Goal: Task Accomplishment & Management: Manage account settings

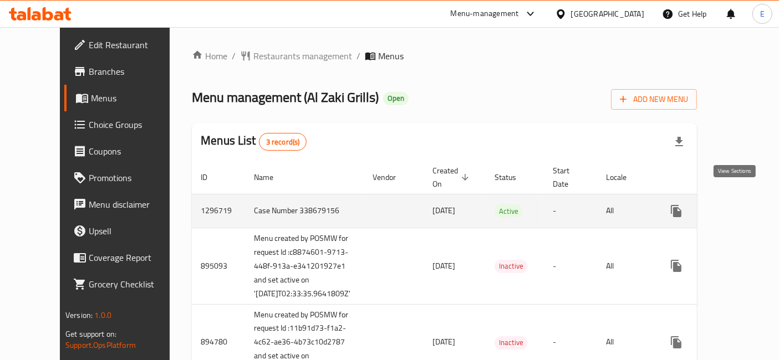
click at [751, 206] on icon "enhanced table" at bounding box center [756, 211] width 10 height 10
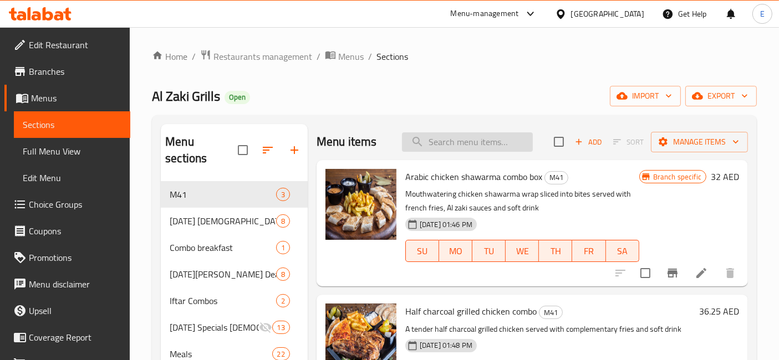
click at [452, 137] on input "search" at bounding box center [467, 141] width 131 height 19
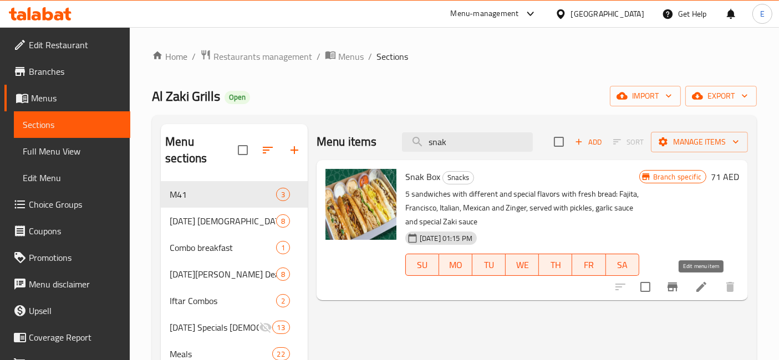
type input "snak"
click at [698, 287] on icon at bounding box center [700, 286] width 13 height 13
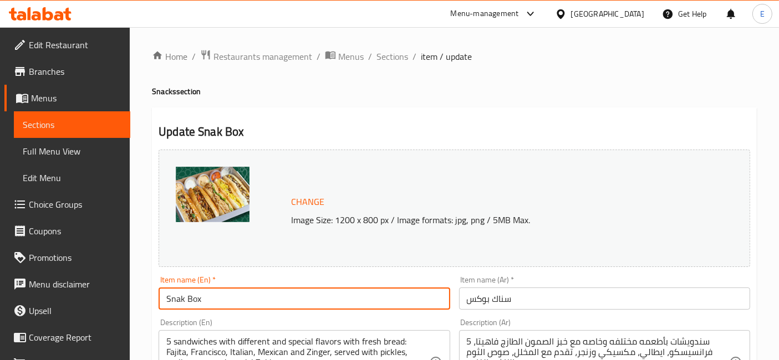
click at [180, 300] on input "Snak Box" at bounding box center [304, 299] width 291 height 22
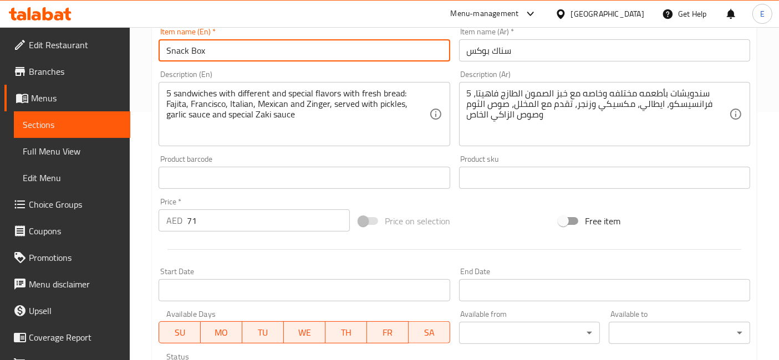
scroll to position [437, 0]
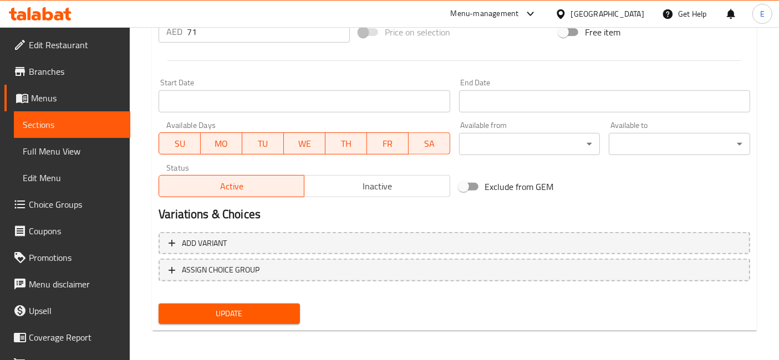
type input "Snack Box"
click at [258, 314] on span "Update" at bounding box center [229, 314] width 124 height 14
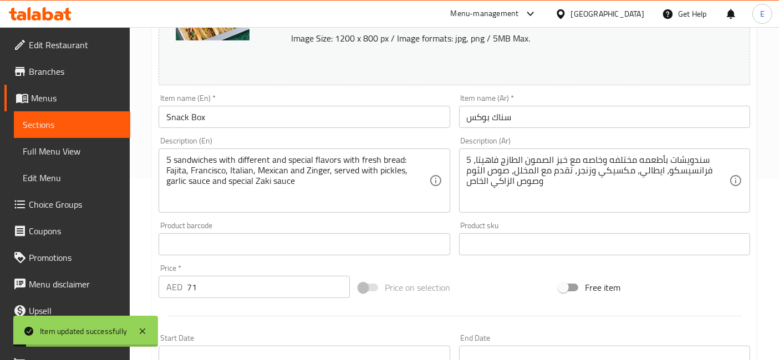
scroll to position [0, 0]
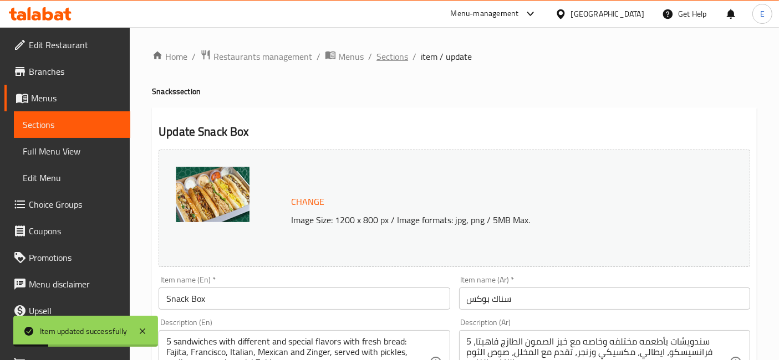
click at [383, 50] on span "Sections" at bounding box center [392, 56] width 32 height 13
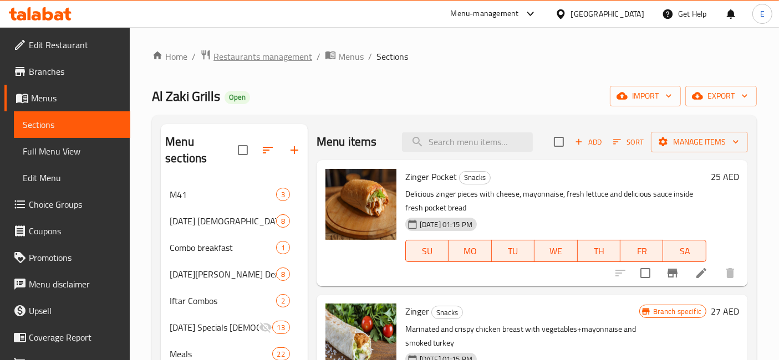
click at [270, 63] on span "Restaurants management" at bounding box center [262, 56] width 99 height 13
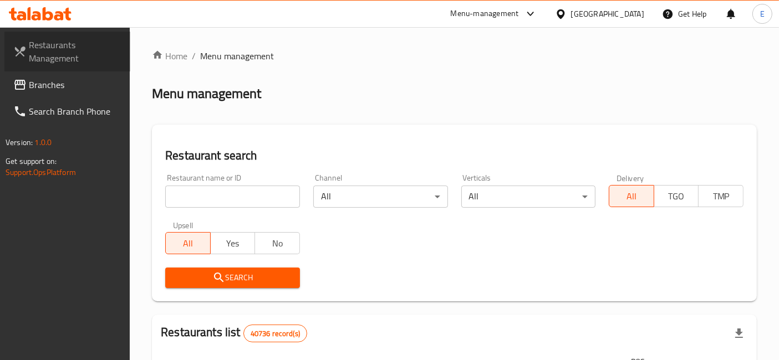
click at [54, 43] on span "Restaurants Management" at bounding box center [75, 51] width 93 height 27
